Goal: Check status: Check status

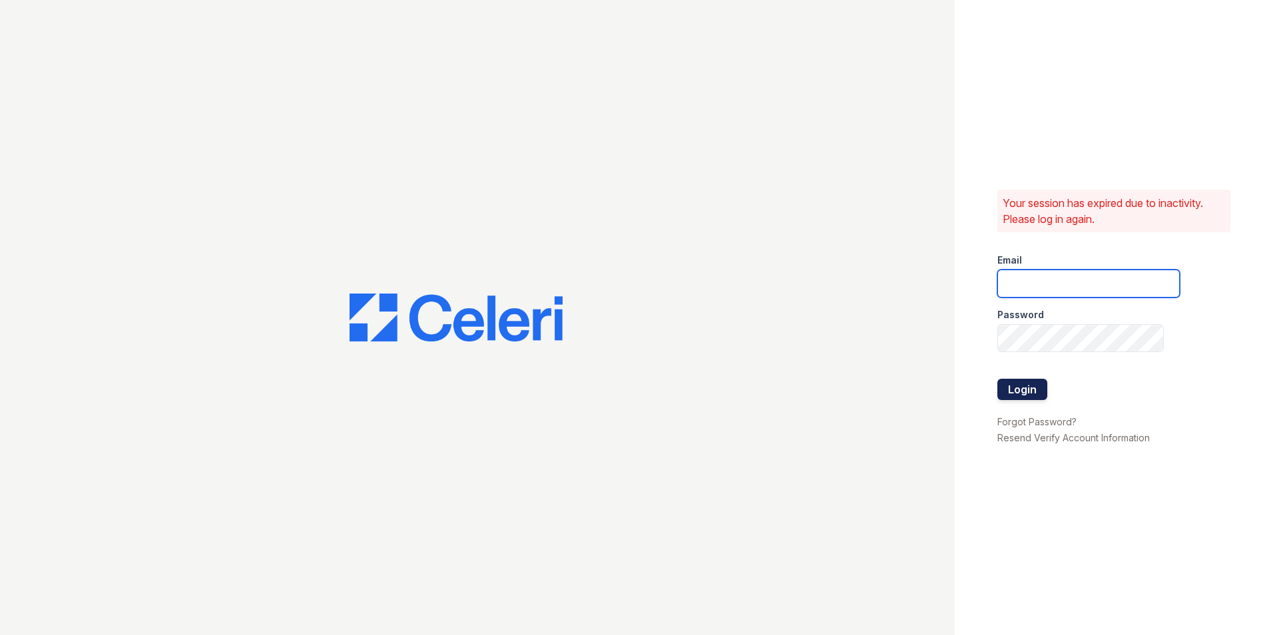
type input "creed@rushmoremgmt.com"
click at [1034, 387] on button "Login" at bounding box center [1023, 389] width 50 height 21
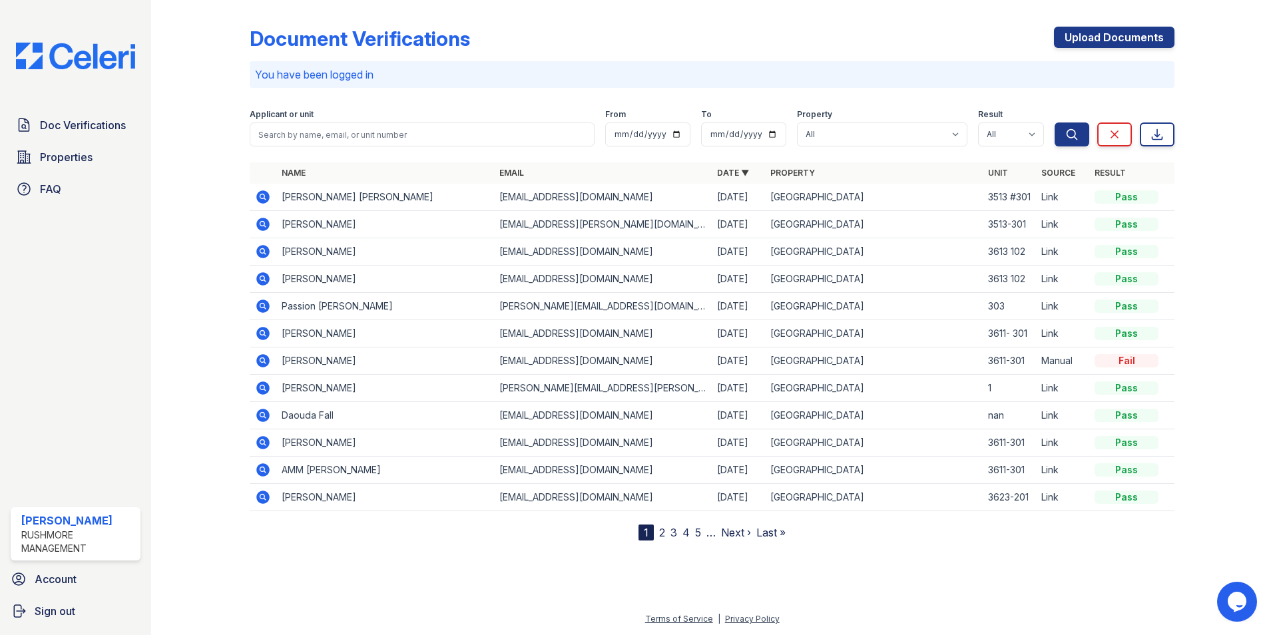
click at [266, 226] on icon at bounding box center [262, 224] width 13 height 13
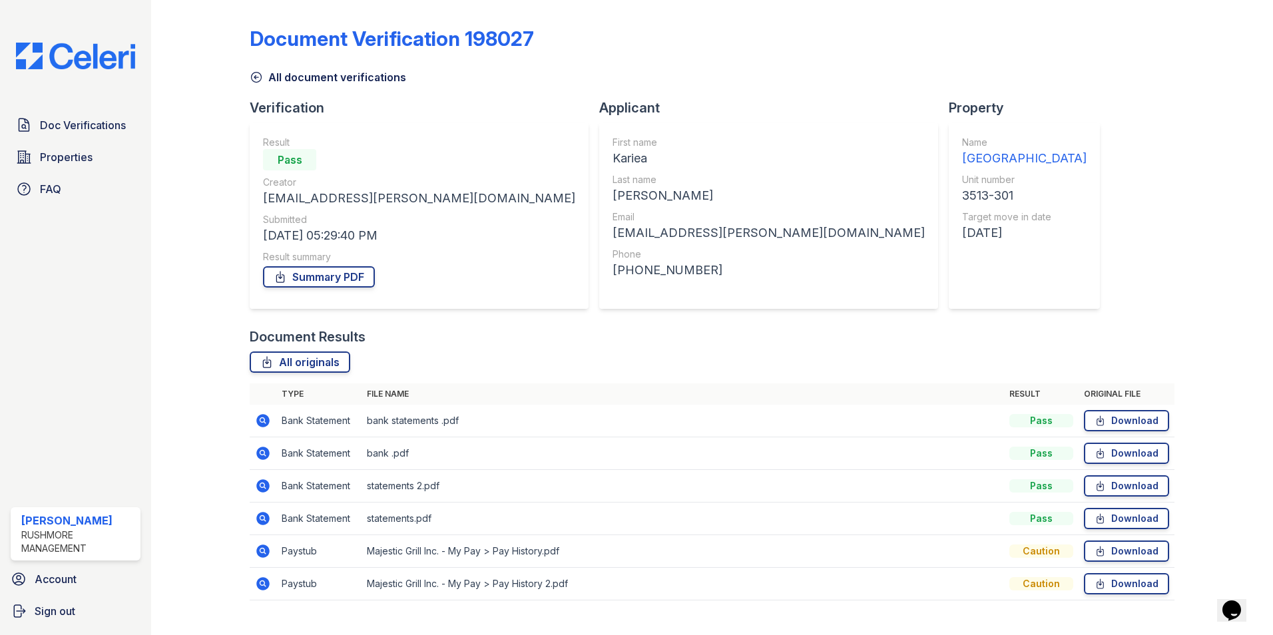
scroll to position [24, 0]
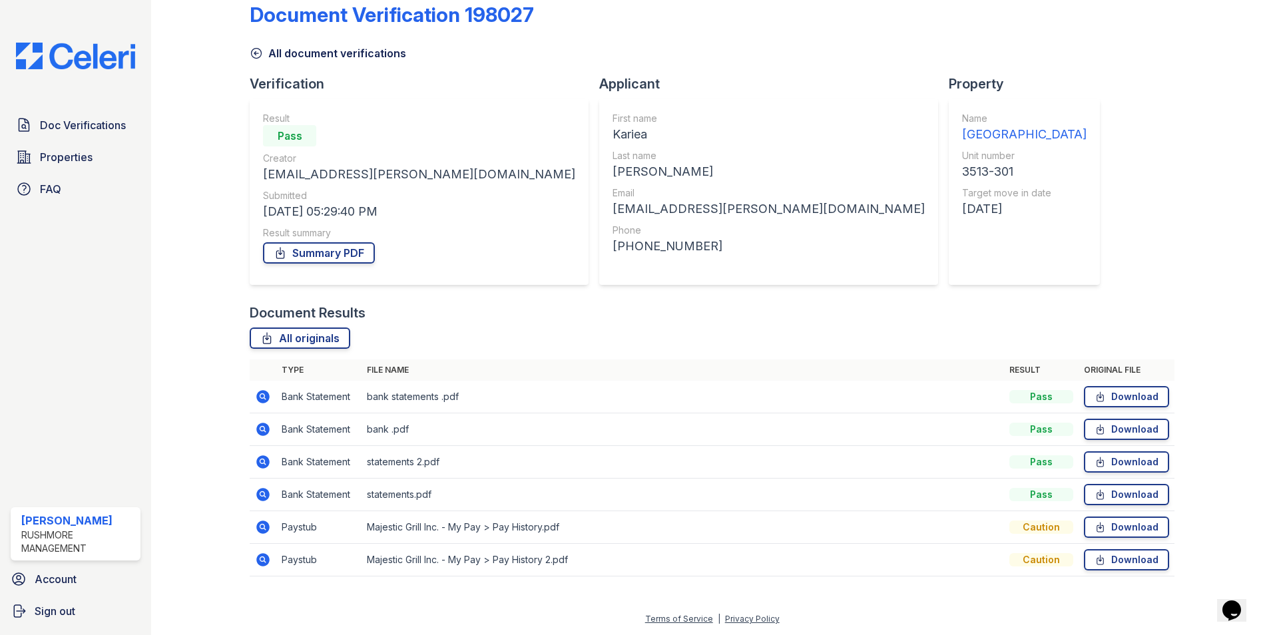
click at [264, 561] on icon at bounding box center [262, 559] width 13 height 13
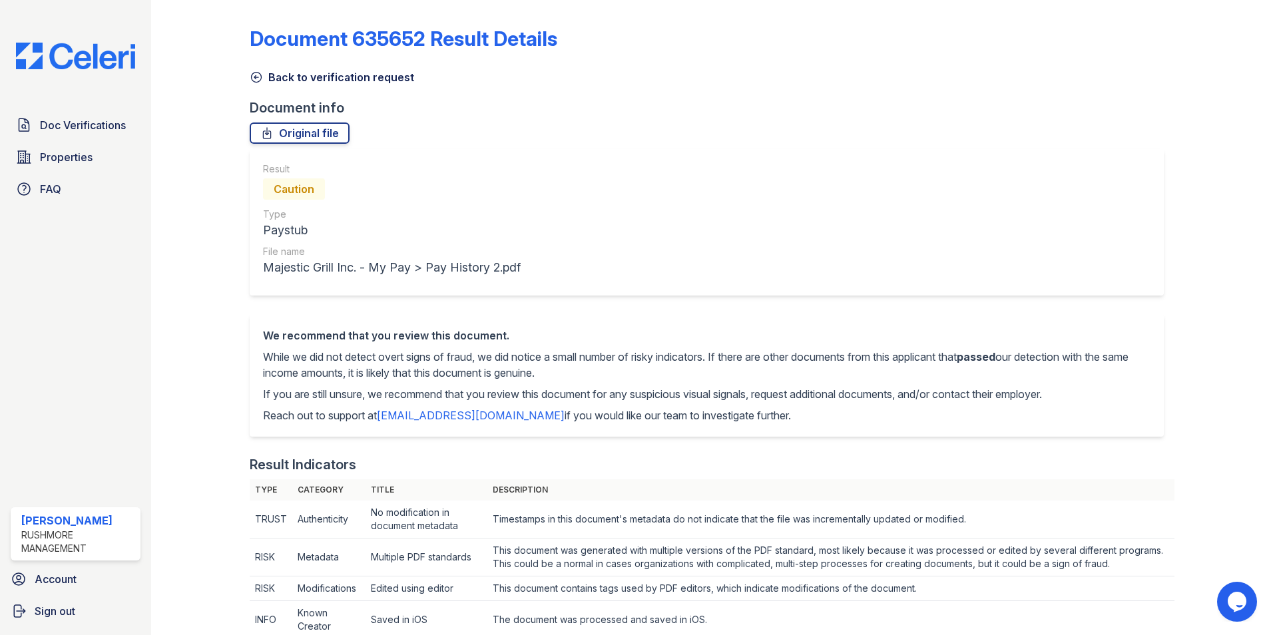
click at [260, 73] on icon at bounding box center [256, 77] width 13 height 13
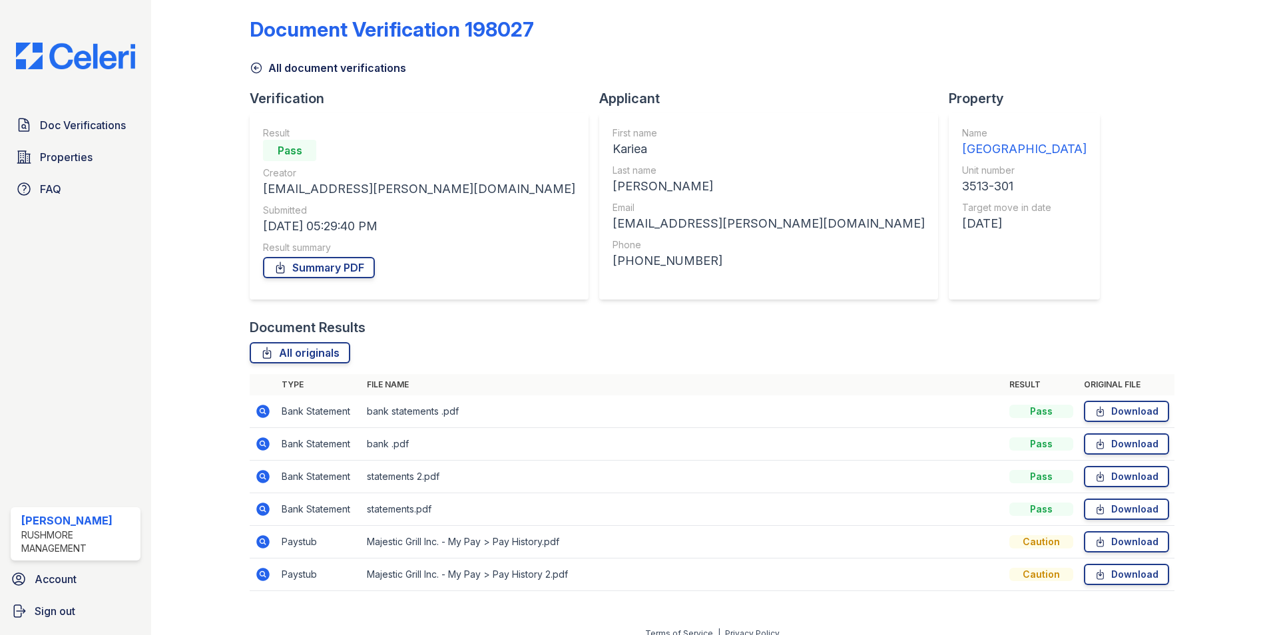
scroll to position [24, 0]
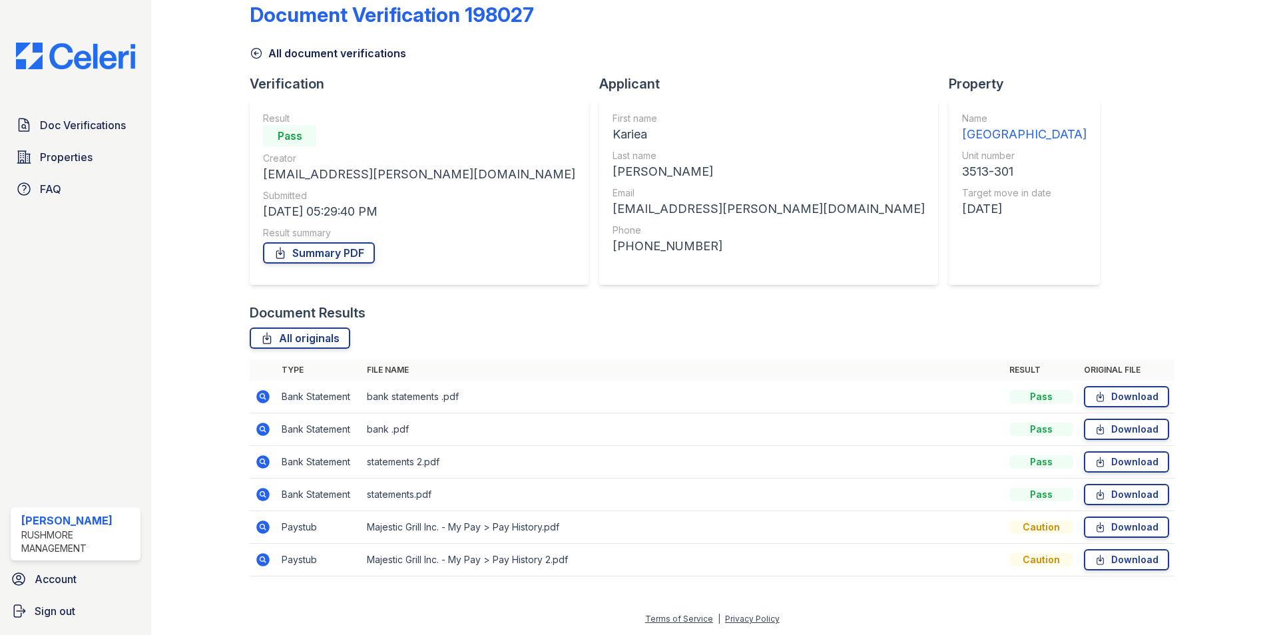
click at [260, 564] on icon at bounding box center [262, 559] width 13 height 13
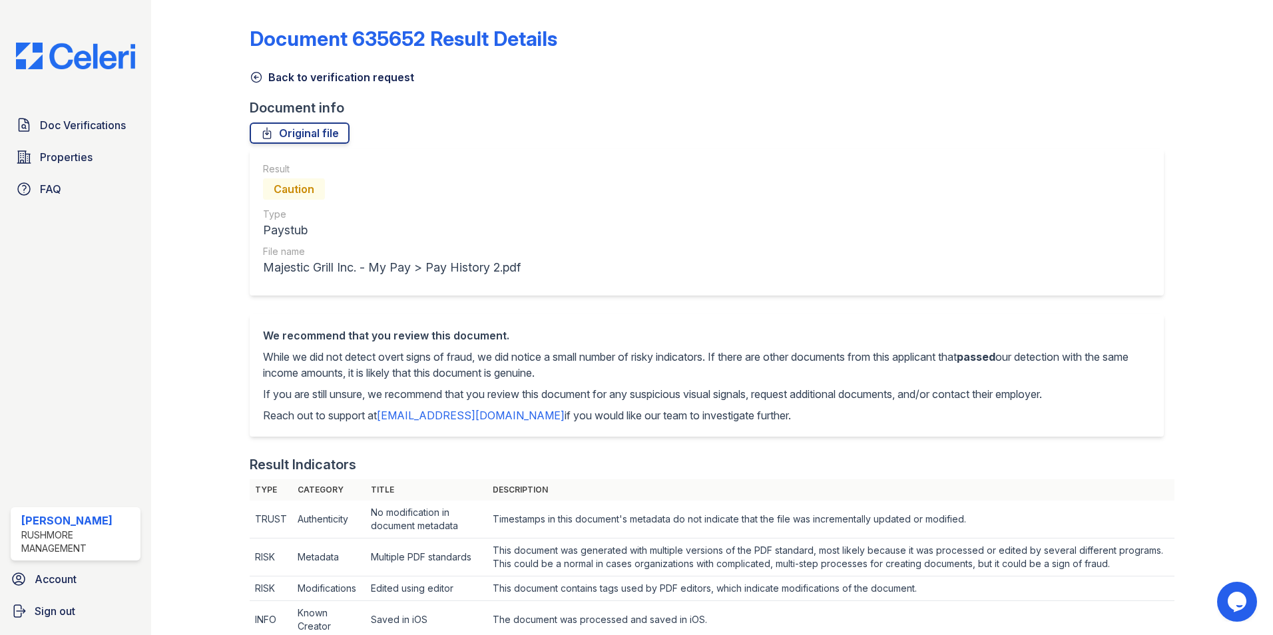
click at [254, 75] on icon at bounding box center [256, 77] width 13 height 13
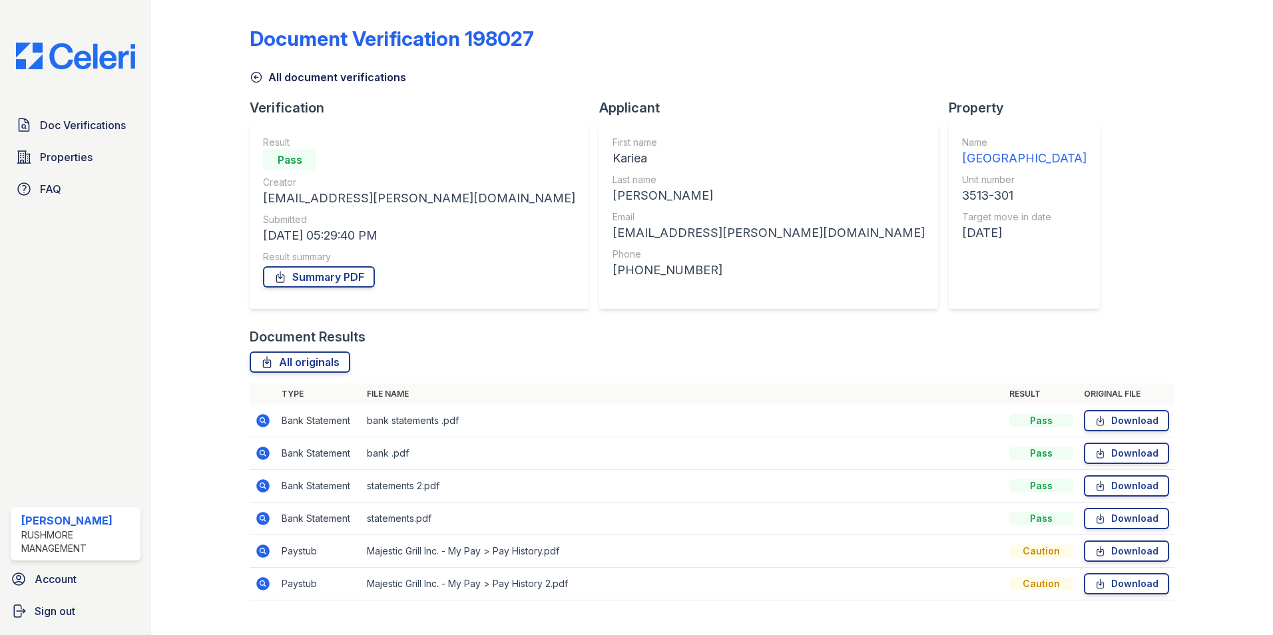
click at [260, 545] on icon at bounding box center [263, 551] width 16 height 16
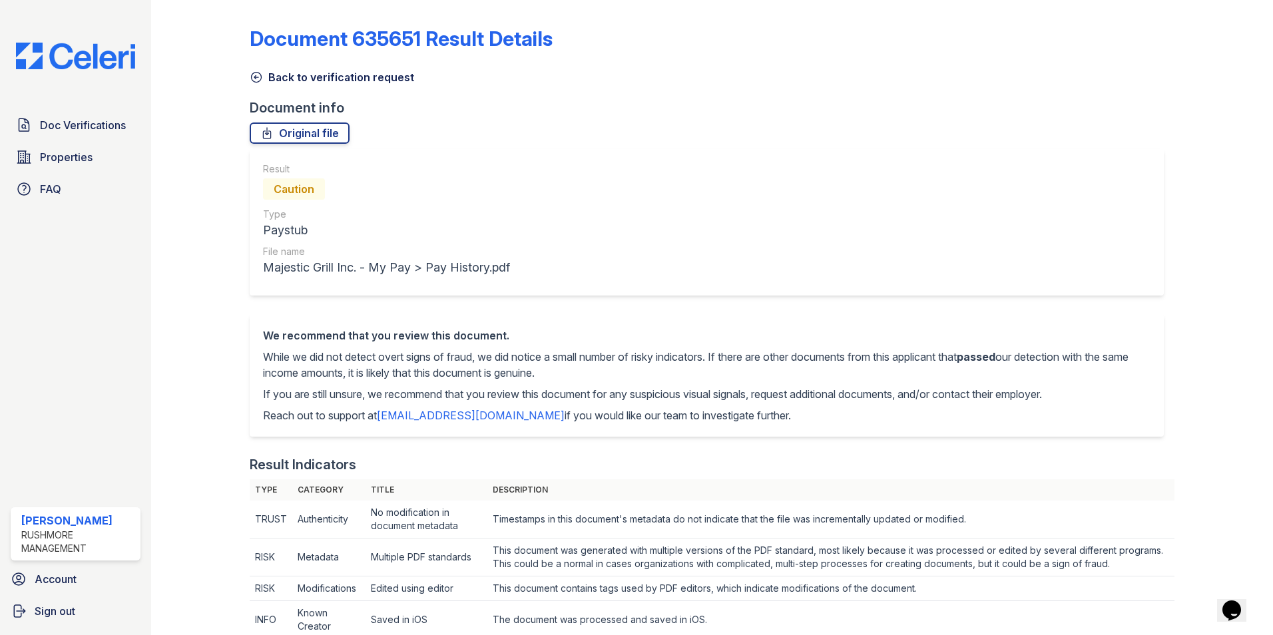
click at [256, 71] on icon at bounding box center [256, 77] width 13 height 13
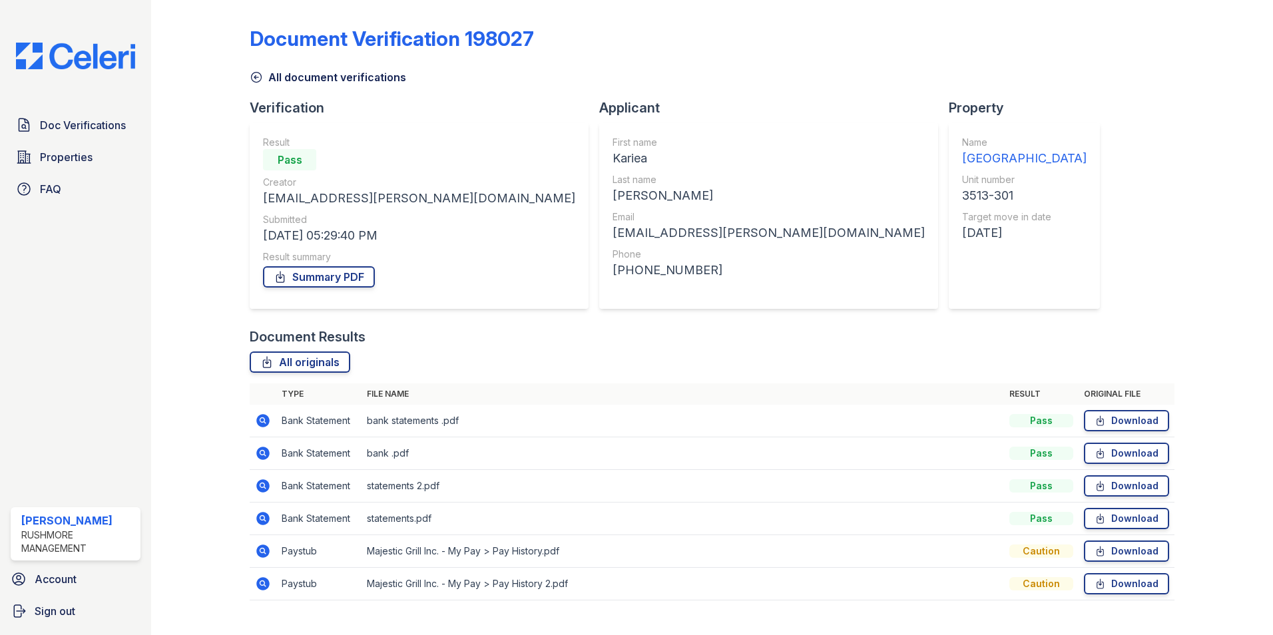
click at [262, 79] on icon at bounding box center [256, 77] width 13 height 13
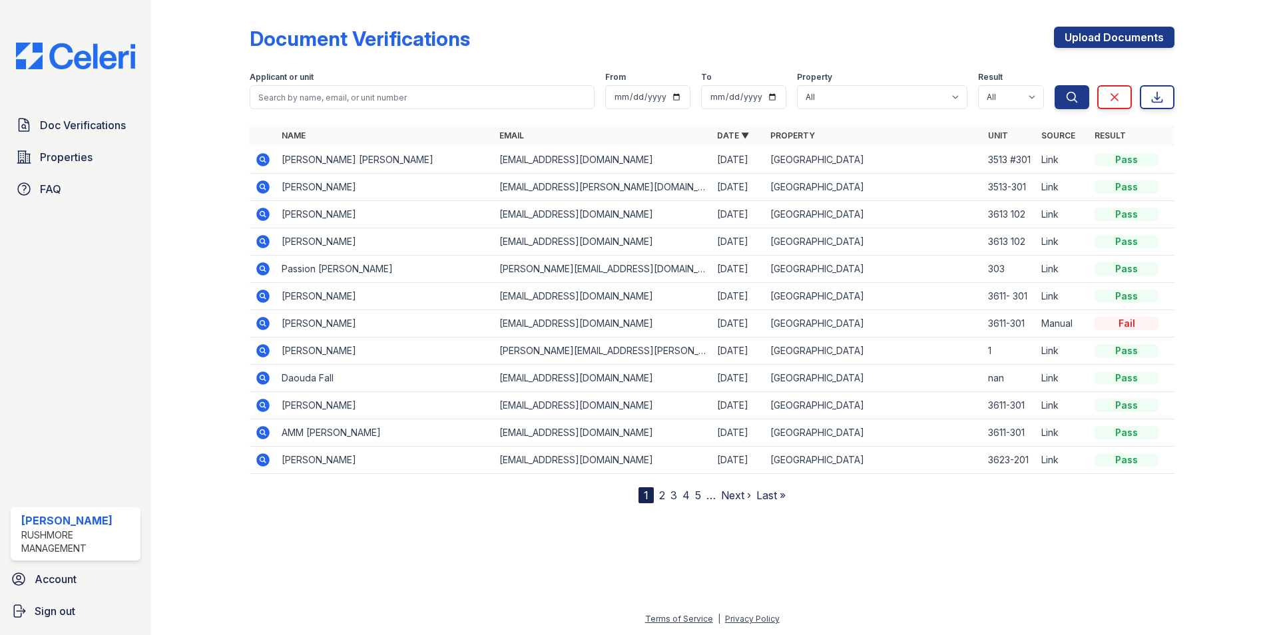
click at [266, 157] on icon at bounding box center [262, 159] width 13 height 13
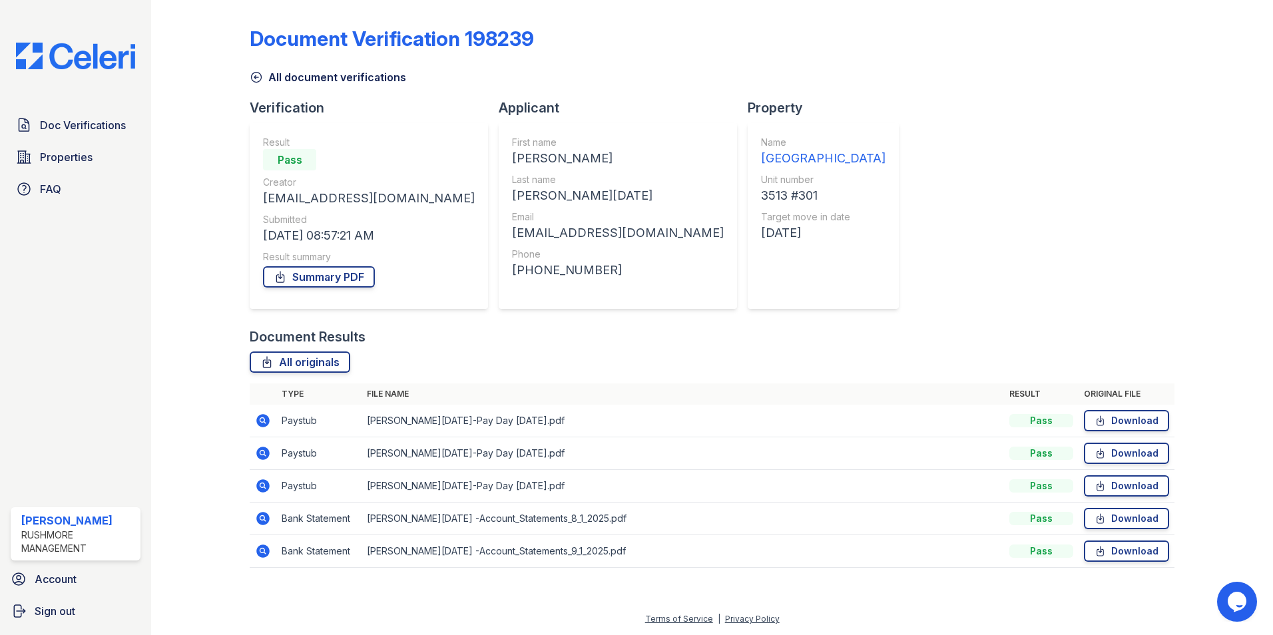
click at [261, 75] on icon at bounding box center [257, 78] width 10 height 10
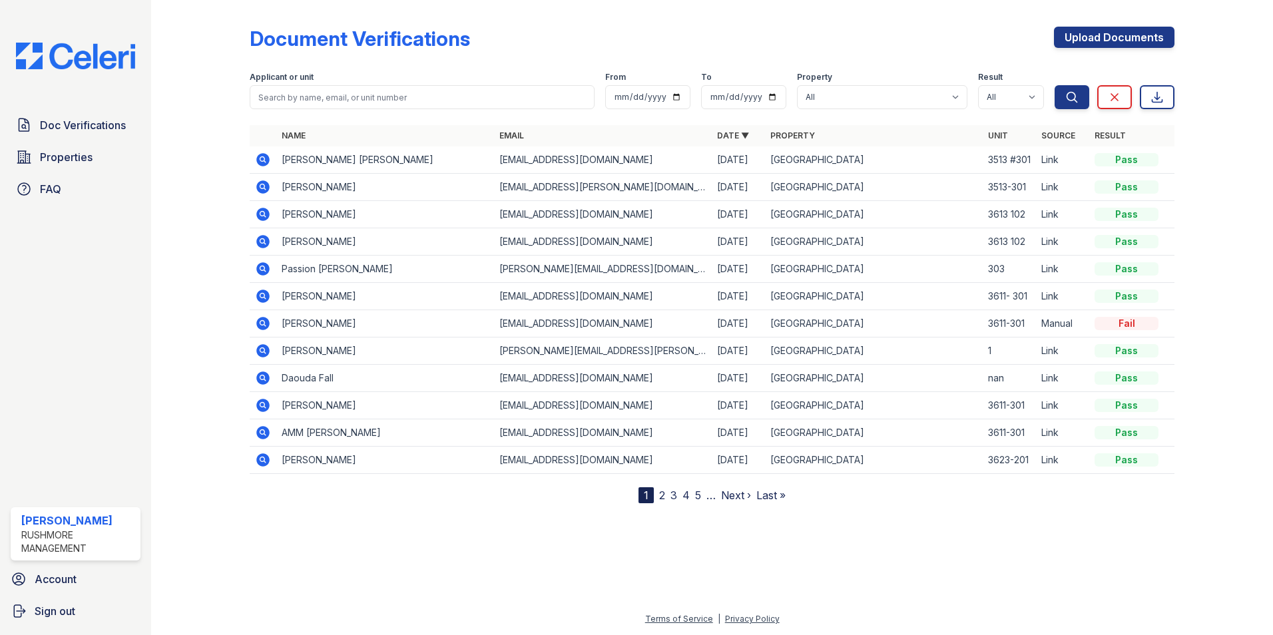
click at [261, 186] on icon at bounding box center [261, 185] width 3 height 3
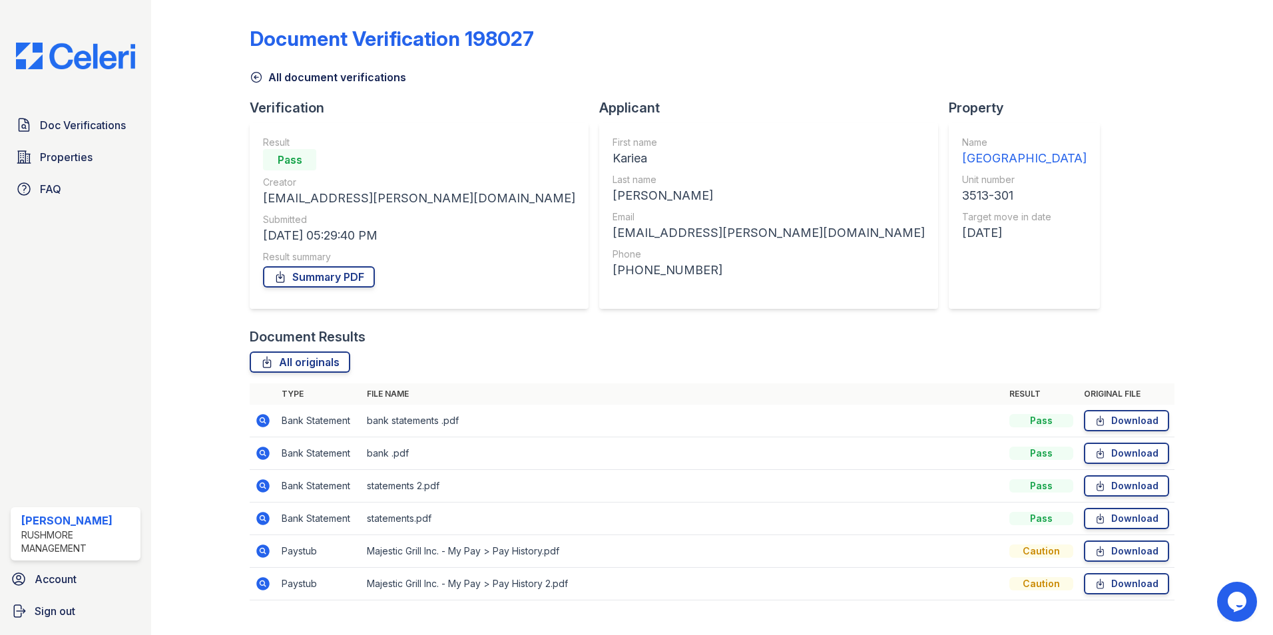
click at [266, 552] on icon at bounding box center [262, 551] width 13 height 13
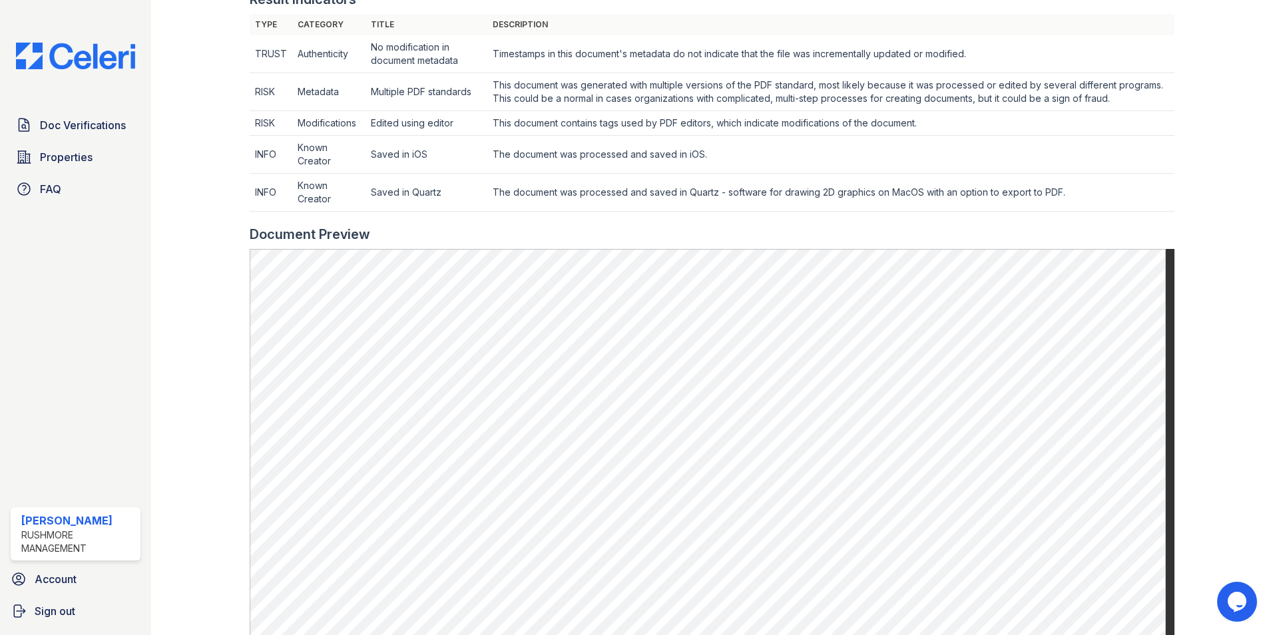
scroll to position [466, 0]
click at [1183, 232] on div at bounding box center [1213, 211] width 77 height 1345
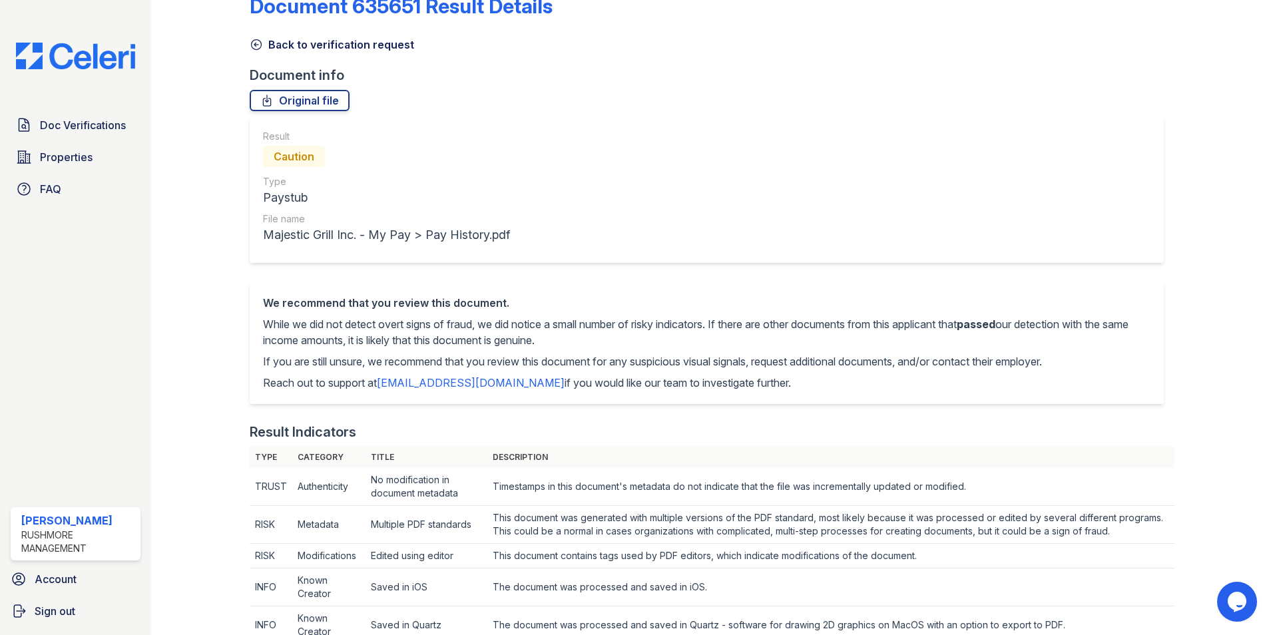
scroll to position [0, 0]
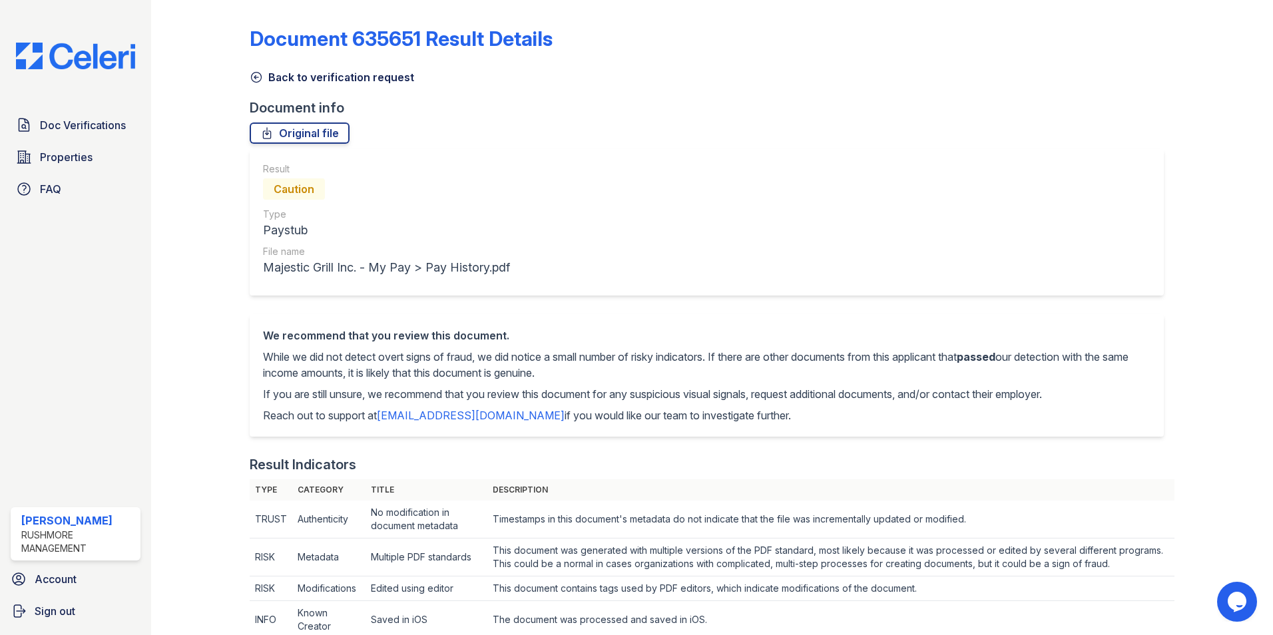
click at [257, 77] on icon at bounding box center [257, 78] width 10 height 10
